Goal: Transaction & Acquisition: Purchase product/service

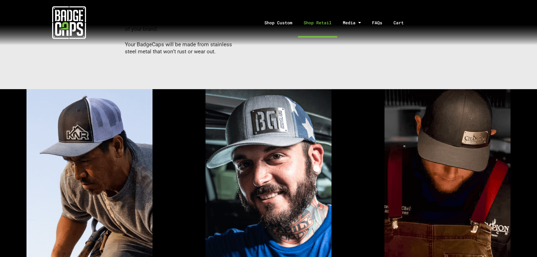
click at [303, 25] on link "Shop Retail" at bounding box center [317, 23] width 39 height 30
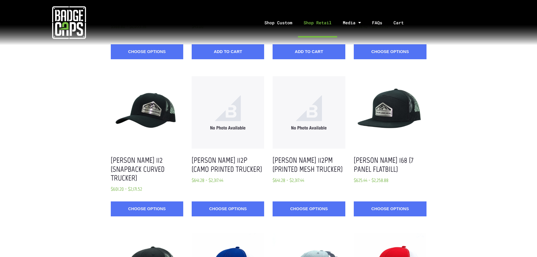
scroll to position [451, 0]
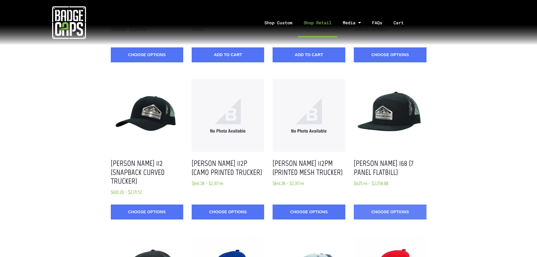
click at [404, 204] on link "Choose Options" at bounding box center [390, 211] width 72 height 15
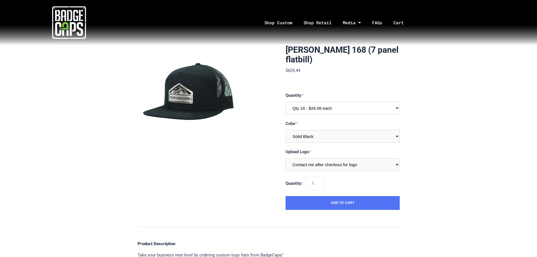
click at [384, 108] on select "Qty 24 - $26.06 each Qty 48 - $25.22 each Qty 96 - $23.53 each" at bounding box center [342, 108] width 114 height 13
click at [285, 102] on select "Qty 24 - $26.06 each Qty 48 - $25.22 each Qty 96 - $23.53 each" at bounding box center [342, 108] width 114 height 13
click at [343, 110] on select "Qty 24 - $26.06 each Qty 48 - $25.22 each Qty 96 - $23.53 each" at bounding box center [342, 108] width 114 height 13
select select "202"
click at [285, 102] on select "Qty 24 - $26.06 each Qty 48 - $25.22 each Qty 96 - $23.53 each" at bounding box center [342, 108] width 114 height 13
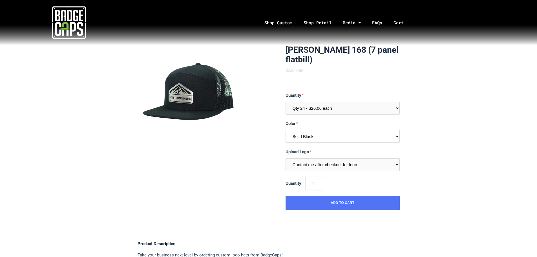
click at [332, 136] on select "Multiple Colors (Finalize After Checkout) Solid Black Solid White Solid Charcoa…" at bounding box center [342, 136] width 114 height 13
select select "232"
click at [285, 130] on select "Multiple Colors (Finalize After Checkout) Solid Black Solid White Solid Charcoa…" at bounding box center [342, 136] width 114 height 13
click at [431, 131] on div "Richardson 168 (7 panel flatbill) $625.44 MSRP: $625.44 0 reviews SKU: R168-QT-…" at bounding box center [268, 249] width 537 height 409
click at [376, 163] on select "Contact me after checkout for logo" at bounding box center [342, 164] width 114 height 13
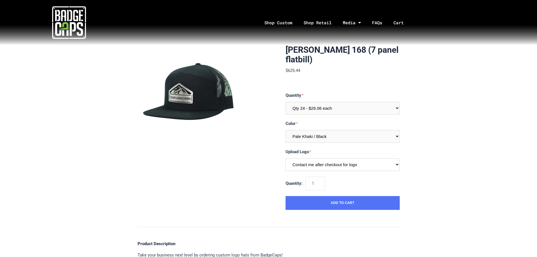
click at [376, 163] on select "Contact me after checkout for logo" at bounding box center [342, 164] width 114 height 13
click at [470, 146] on div "Richardson 168 (7 panel flatbill) $625.44 MSRP: $625.44 0 reviews SKU: R168-QT-…" at bounding box center [268, 249] width 537 height 409
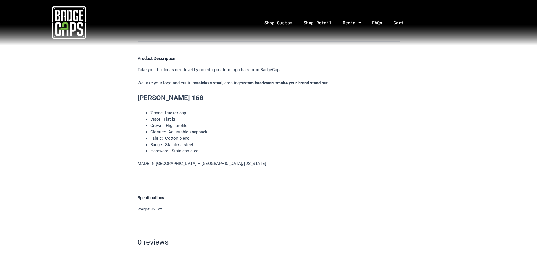
scroll to position [225, 0]
